Goal: Check status: Check status

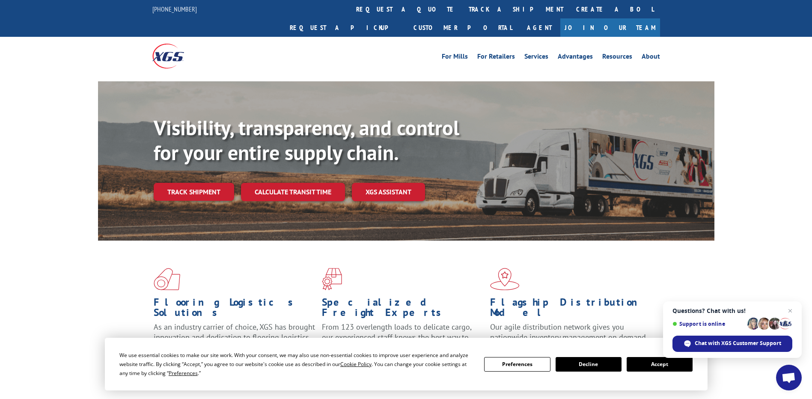
drag, startPoint x: 379, startPoint y: 9, endPoint x: 383, endPoint y: 13, distance: 5.4
click at [462, 9] on link "track a shipment" at bounding box center [515, 9] width 107 height 18
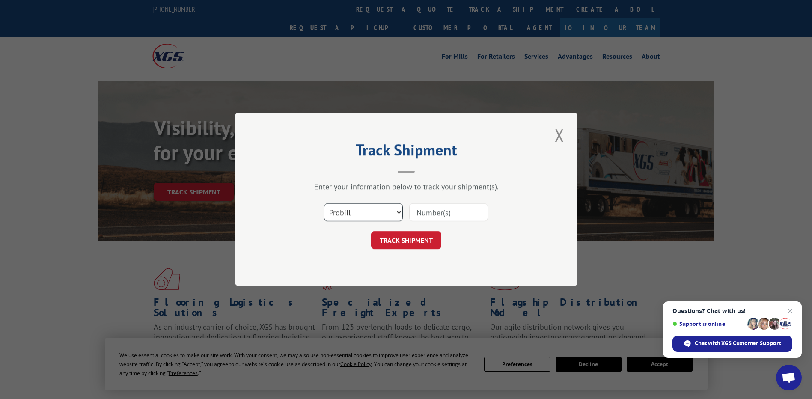
click at [353, 217] on select "Select category... Probill BOL PO" at bounding box center [363, 213] width 79 height 18
select select "po"
click at [324, 204] on select "Select category... Probill BOL PO" at bounding box center [363, 213] width 79 height 18
click at [452, 210] on input at bounding box center [448, 213] width 79 height 18
paste input "13500377"
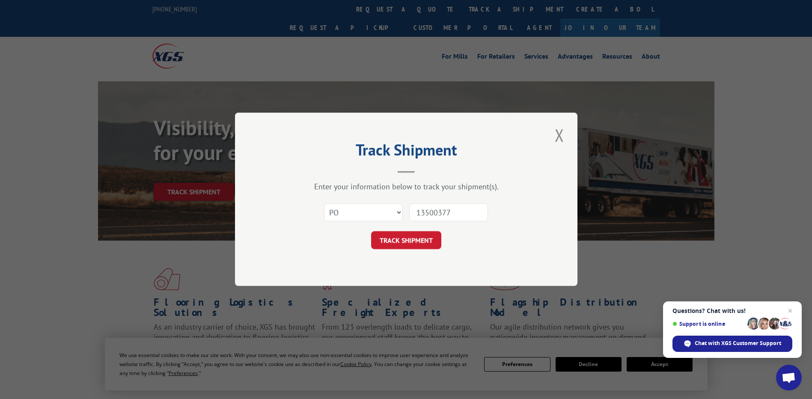
click at [428, 213] on input "13500377" at bounding box center [448, 213] width 79 height 18
type input "13500377"
click button "TRACK SHIPMENT" at bounding box center [406, 241] width 70 height 18
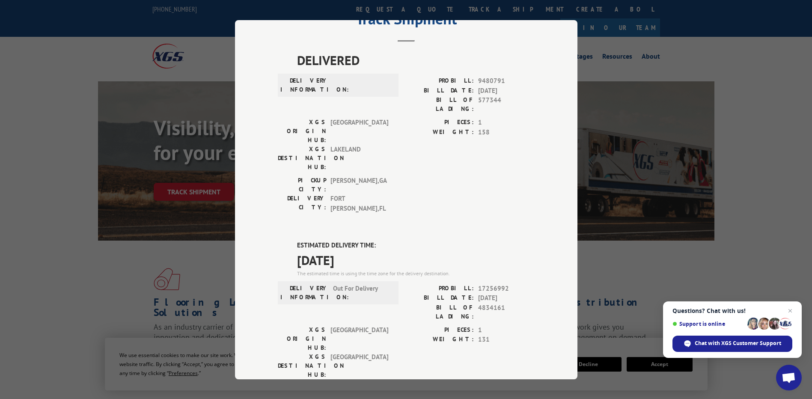
scroll to position [35, 0]
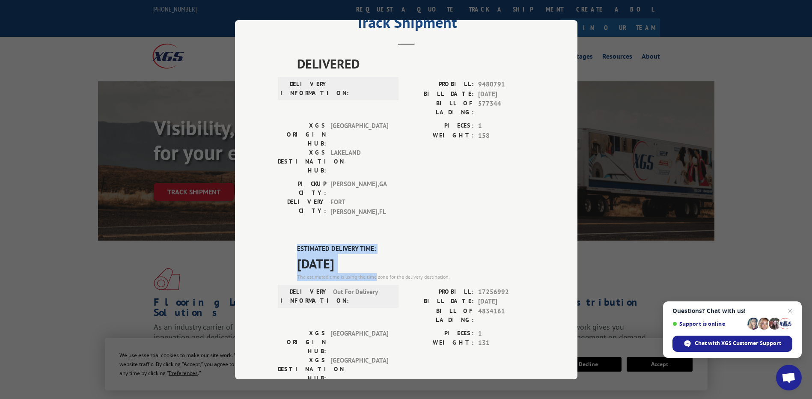
drag, startPoint x: 373, startPoint y: 222, endPoint x: 226, endPoint y: 187, distance: 151.5
click at [226, 187] on div "Track Shipment DELIVERED DELIVERY INFORMATION: PROBILL: 9480791 BILL DATE: 11/0…" at bounding box center [406, 199] width 812 height 399
drag, startPoint x: 226, startPoint y: 187, endPoint x: 383, endPoint y: 237, distance: 164.7
click at [382, 287] on span "Out For Delivery" at bounding box center [362, 296] width 58 height 18
drag, startPoint x: 372, startPoint y: 208, endPoint x: 235, endPoint y: 176, distance: 141.2
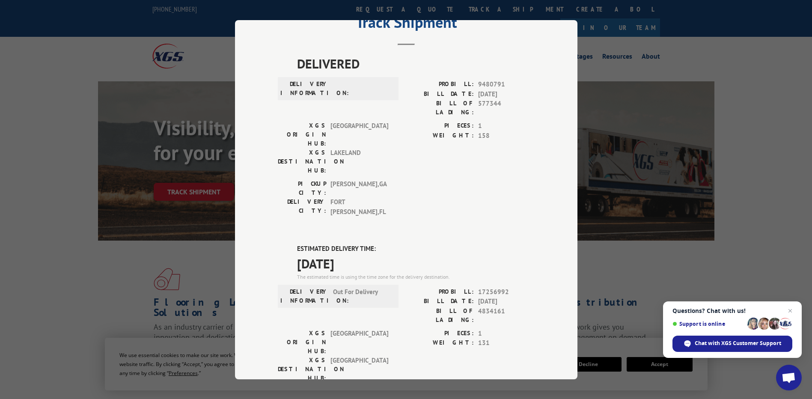
click at [235, 176] on div "Track Shipment DELIVERED DELIVERY INFORMATION: PROBILL: 9480791 BILL DATE: 11/0…" at bounding box center [406, 199] width 342 height 359
click at [356, 287] on span "Out For Delivery" at bounding box center [362, 296] width 58 height 18
drag, startPoint x: 370, startPoint y: 211, endPoint x: 287, endPoint y: 189, distance: 86.3
click at [287, 189] on div "DELIVERED DELIVERY INFORMATION: PROBILL: 9480791 BILL DATE: 11/06/2018 BILL OF …" at bounding box center [406, 314] width 257 height 521
copy div "ESTIMATED DELIVERY TIME: 08/12/2025"
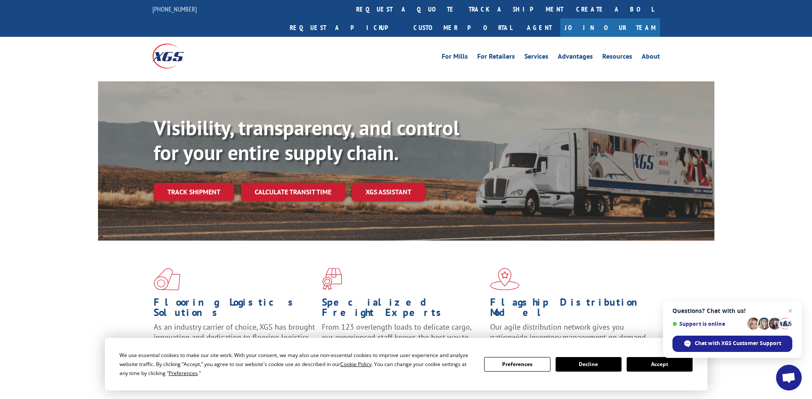
drag, startPoint x: 384, startPoint y: 6, endPoint x: 377, endPoint y: 44, distance: 39.3
click at [462, 6] on link "track a shipment" at bounding box center [515, 9] width 107 height 18
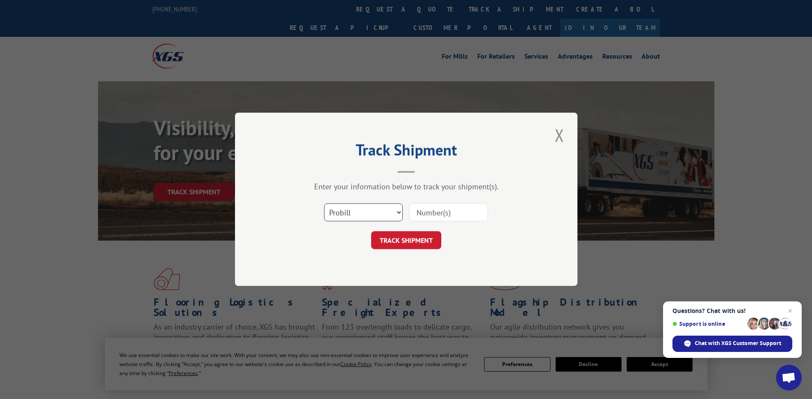
drag, startPoint x: 367, startPoint y: 212, endPoint x: 360, endPoint y: 220, distance: 10.0
click at [365, 214] on select "Select category... Probill BOL PO" at bounding box center [363, 213] width 79 height 18
select select "po"
click at [324, 204] on select "Select category... Probill BOL PO" at bounding box center [363, 213] width 79 height 18
click at [444, 208] on input at bounding box center [448, 213] width 79 height 18
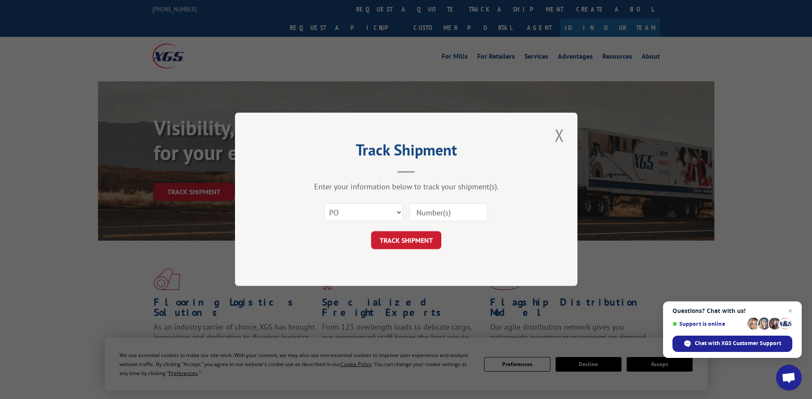
paste input "18511205"
click at [429, 214] on input "18511205" at bounding box center [448, 213] width 79 height 18
type input "18511205"
click button "TRACK SHIPMENT" at bounding box center [406, 241] width 70 height 18
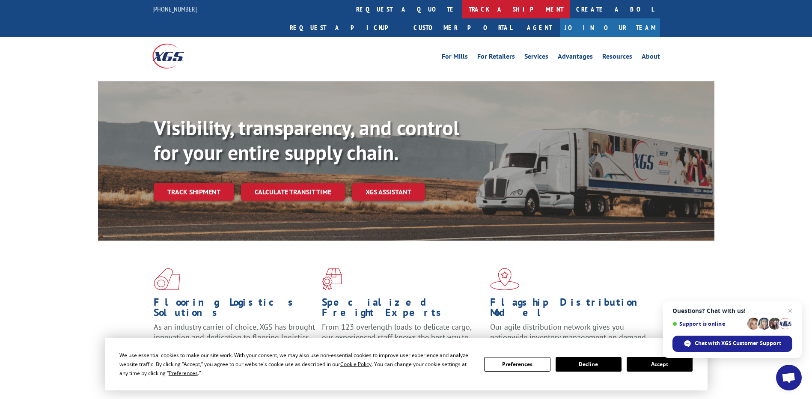
click at [462, 9] on link "track a shipment" at bounding box center [515, 9] width 107 height 18
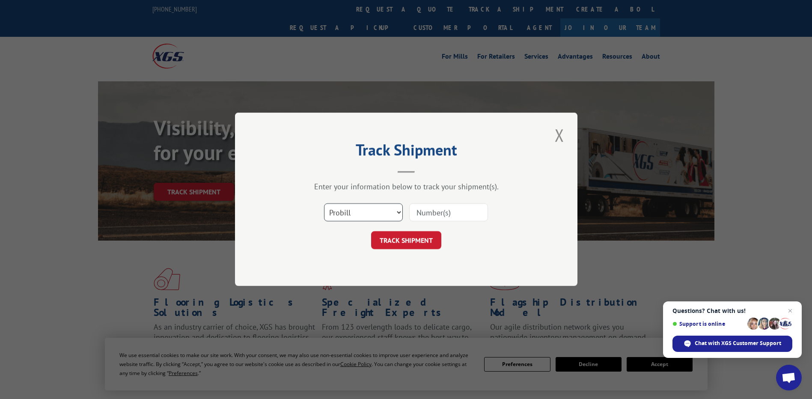
drag, startPoint x: 351, startPoint y: 211, endPoint x: 352, endPoint y: 220, distance: 8.7
click at [351, 211] on select "Select category... Probill BOL PO" at bounding box center [363, 213] width 79 height 18
select select "po"
click at [324, 204] on select "Select category... Probill BOL PO" at bounding box center [363, 213] width 79 height 18
click at [429, 217] on input at bounding box center [448, 213] width 79 height 18
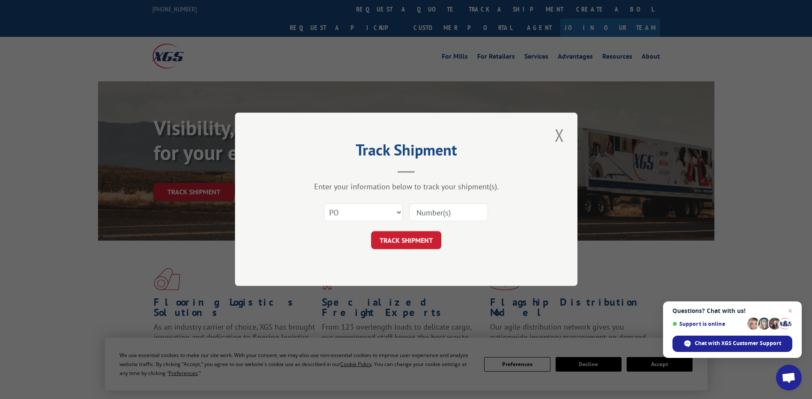
paste input "12547627"
type input "12547627"
drag, startPoint x: 424, startPoint y: 242, endPoint x: 778, endPoint y: 159, distance: 364.0
click at [424, 243] on button "TRACK SHIPMENT" at bounding box center [406, 241] width 70 height 18
